Goal: Task Accomplishment & Management: Use online tool/utility

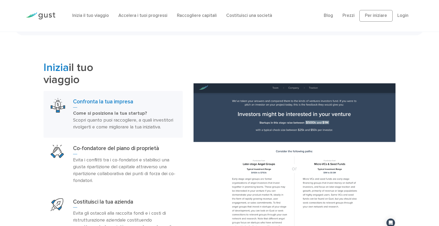
scroll to position [291, 0]
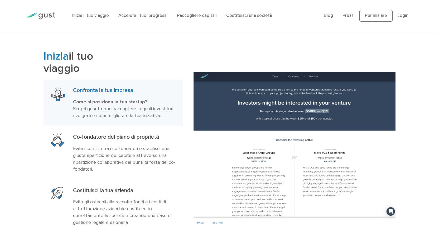
click at [135, 109] on font "Scopri quanto puoi raccogliere, a quali investitori rivolgerti e come migliorar…" at bounding box center [123, 112] width 100 height 12
click at [109, 91] on font "Confronta la tua impresa" at bounding box center [103, 90] width 60 height 7
click at [124, 100] on font "Come si posiziona la tua startup?" at bounding box center [110, 102] width 74 height 6
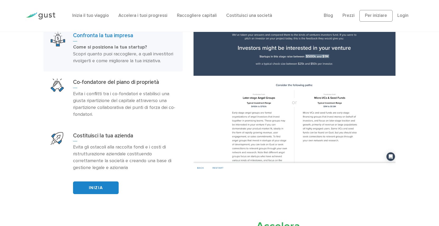
scroll to position [361, 0]
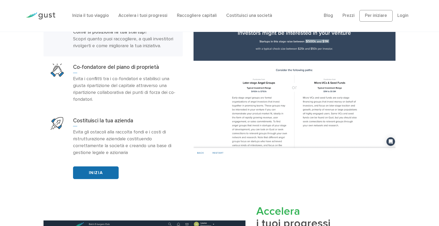
click at [109, 171] on link "INIZIA" at bounding box center [96, 172] width 46 height 13
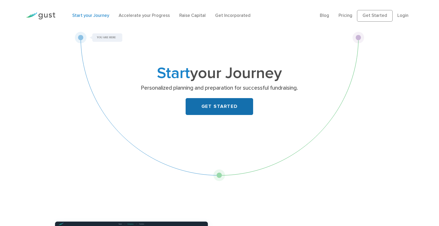
click at [213, 106] on link "GET STARTED" at bounding box center [219, 106] width 67 height 17
